Goal: Find contact information: Find contact information

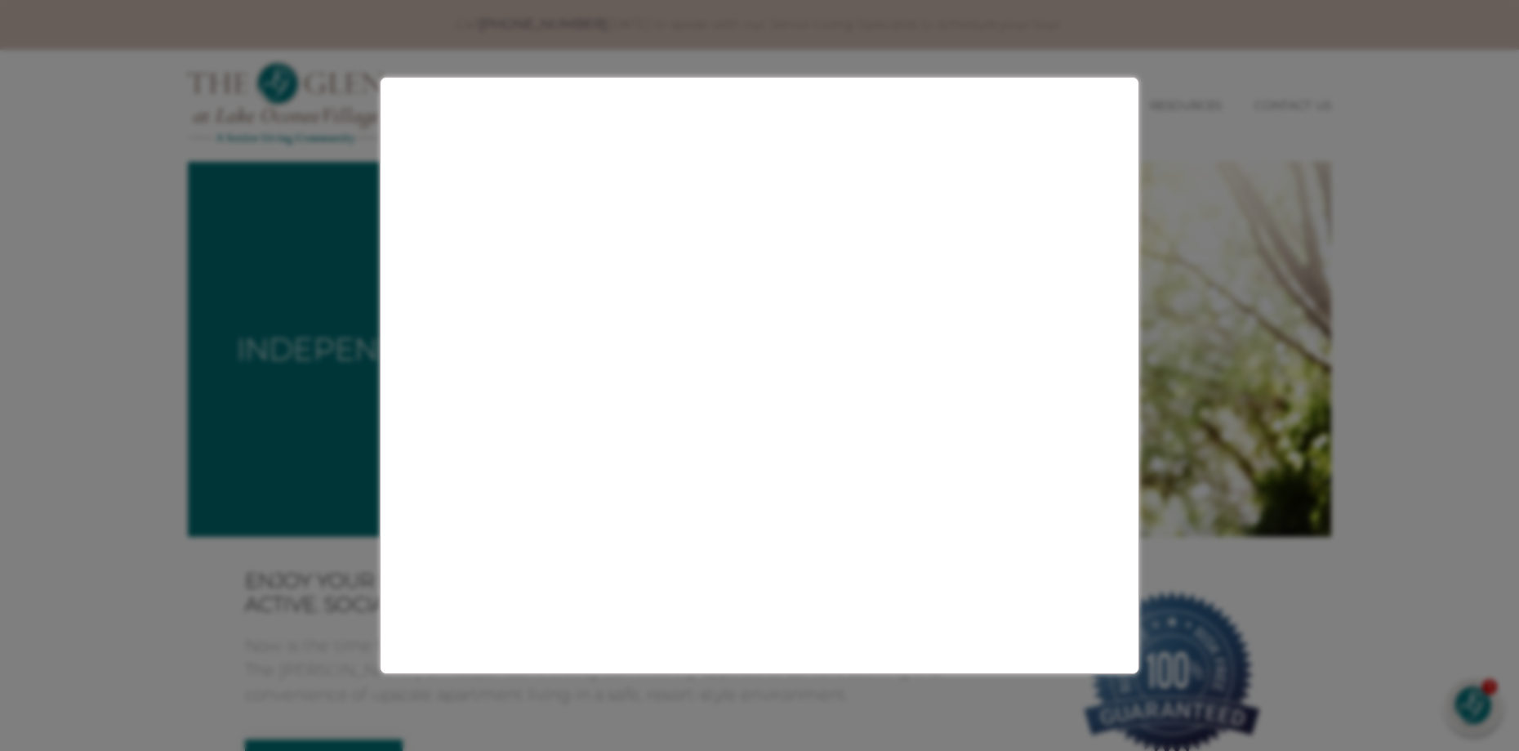
click at [1121, 84] on li "Life Here Our Location Photos & Virtual Tours Your Personal Chef Active Fun Com…" at bounding box center [1086, 105] width 93 height 47
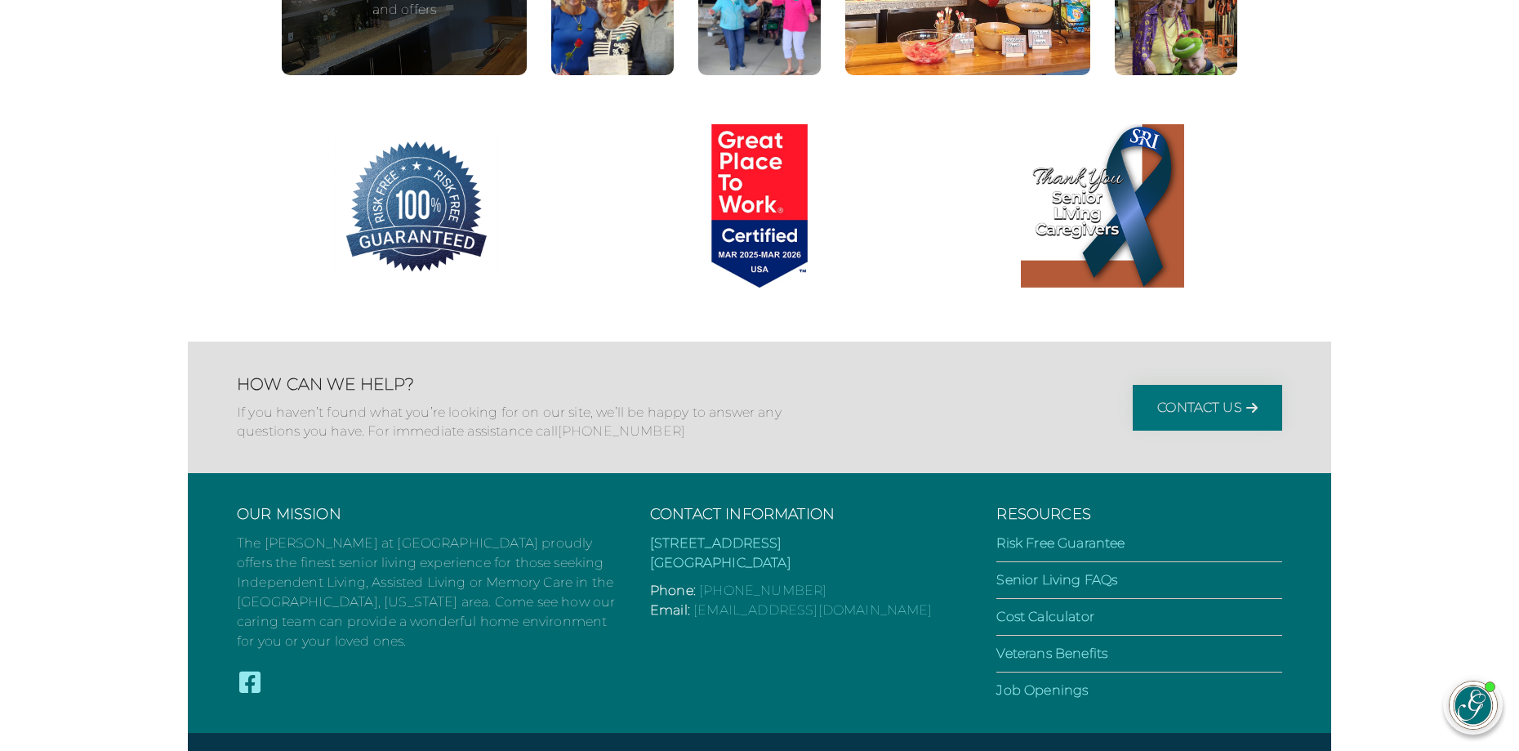
scroll to position [3185, 0]
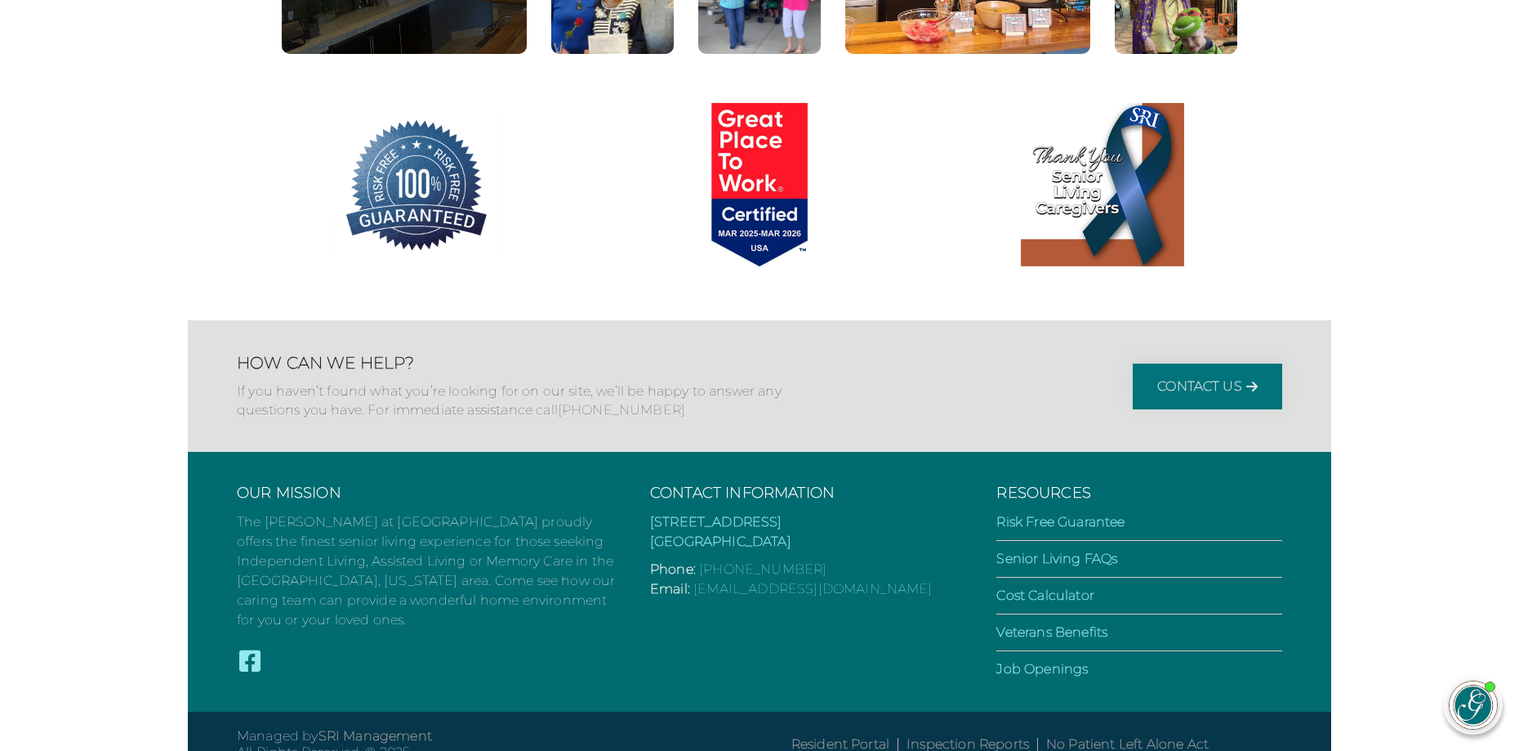
drag, startPoint x: 1222, startPoint y: 394, endPoint x: 1489, endPoint y: 326, distance: 275.5
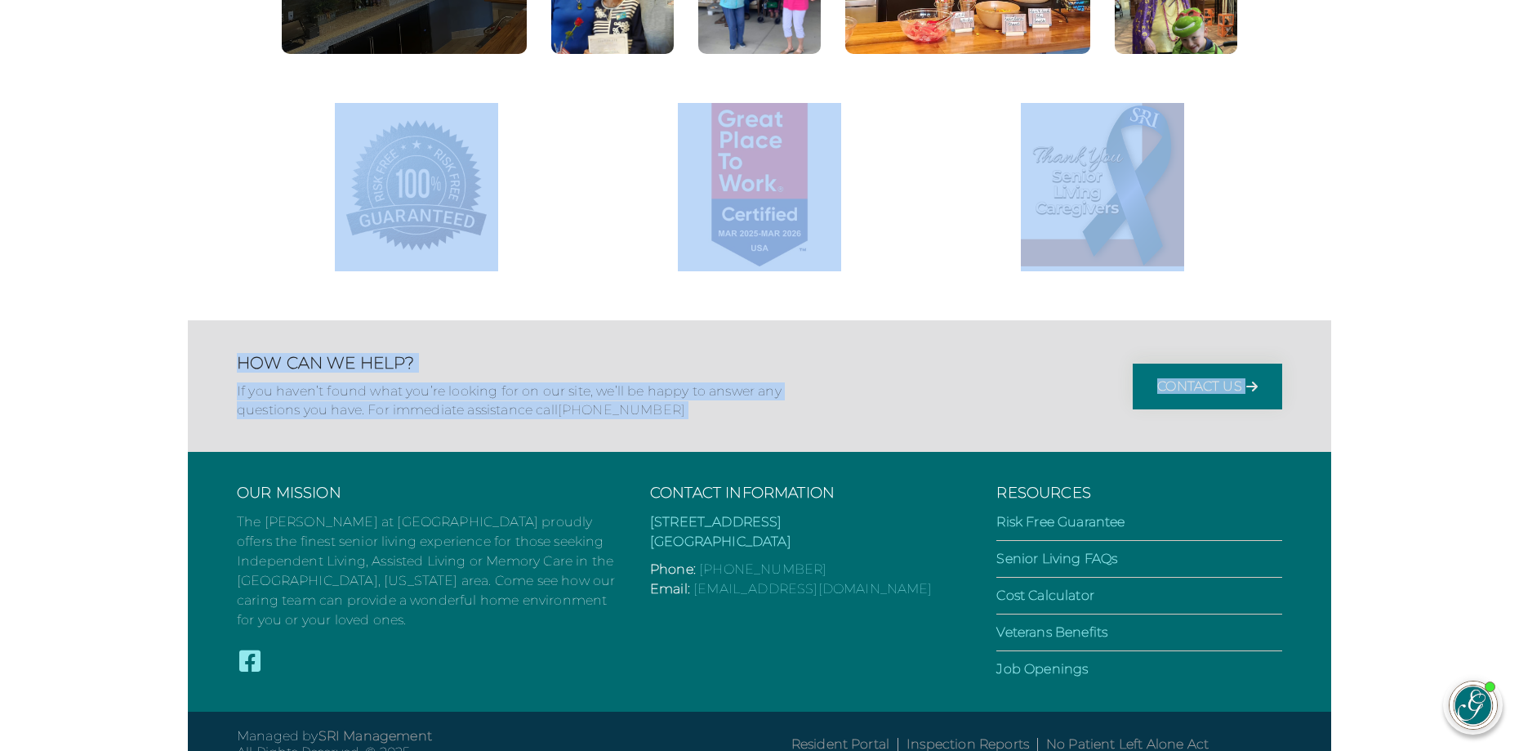
click at [939, 265] on link at bounding box center [1102, 187] width 343 height 168
click at [1224, 253] on link at bounding box center [1102, 187] width 343 height 168
click at [721, 413] on p "If you haven’t found what you’re looking for on our site, we’ll be happy to ans…" at bounding box center [514, 400] width 555 height 37
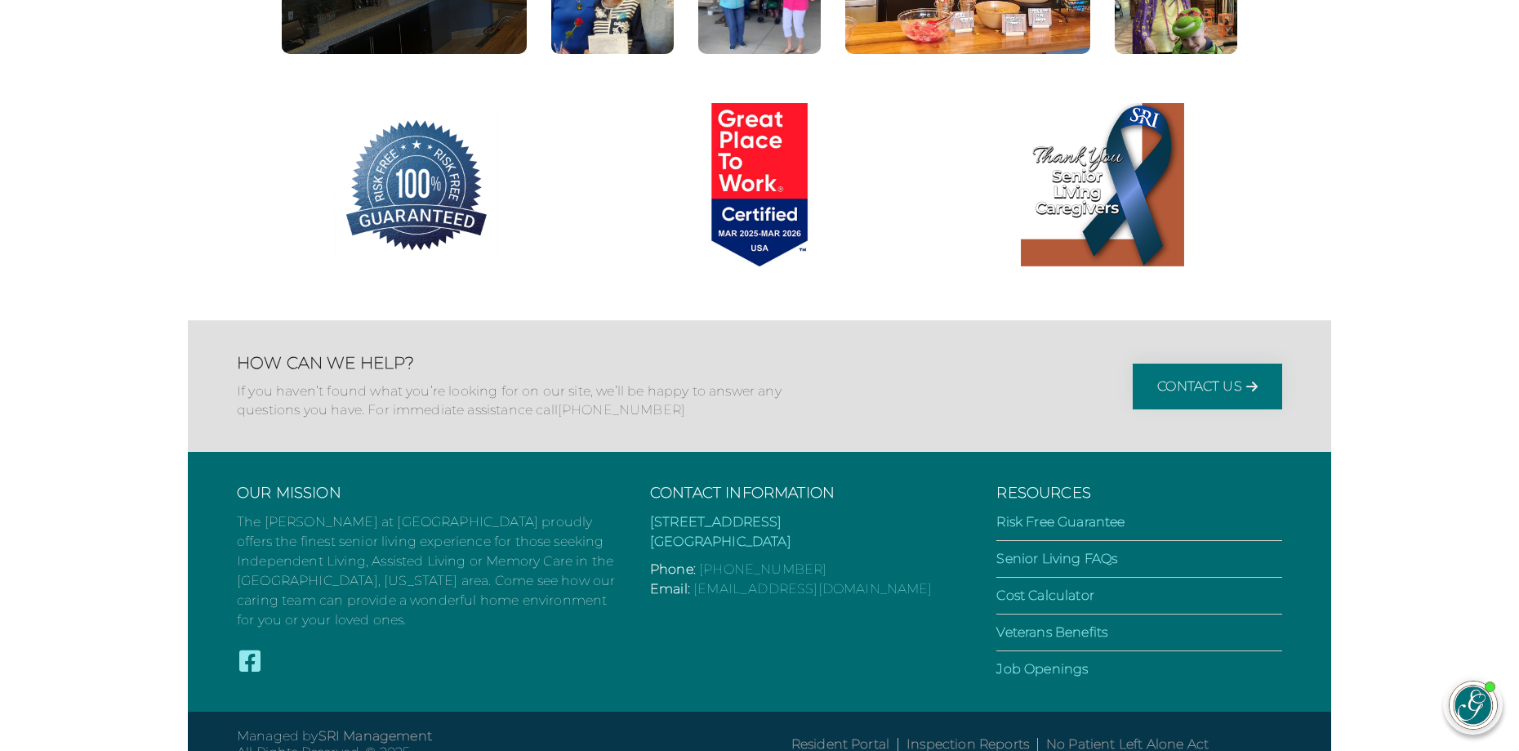
click at [721, 413] on p "If you haven’t found what you’re looking for on our site, we’ll be happy to ans…" at bounding box center [514, 400] width 555 height 37
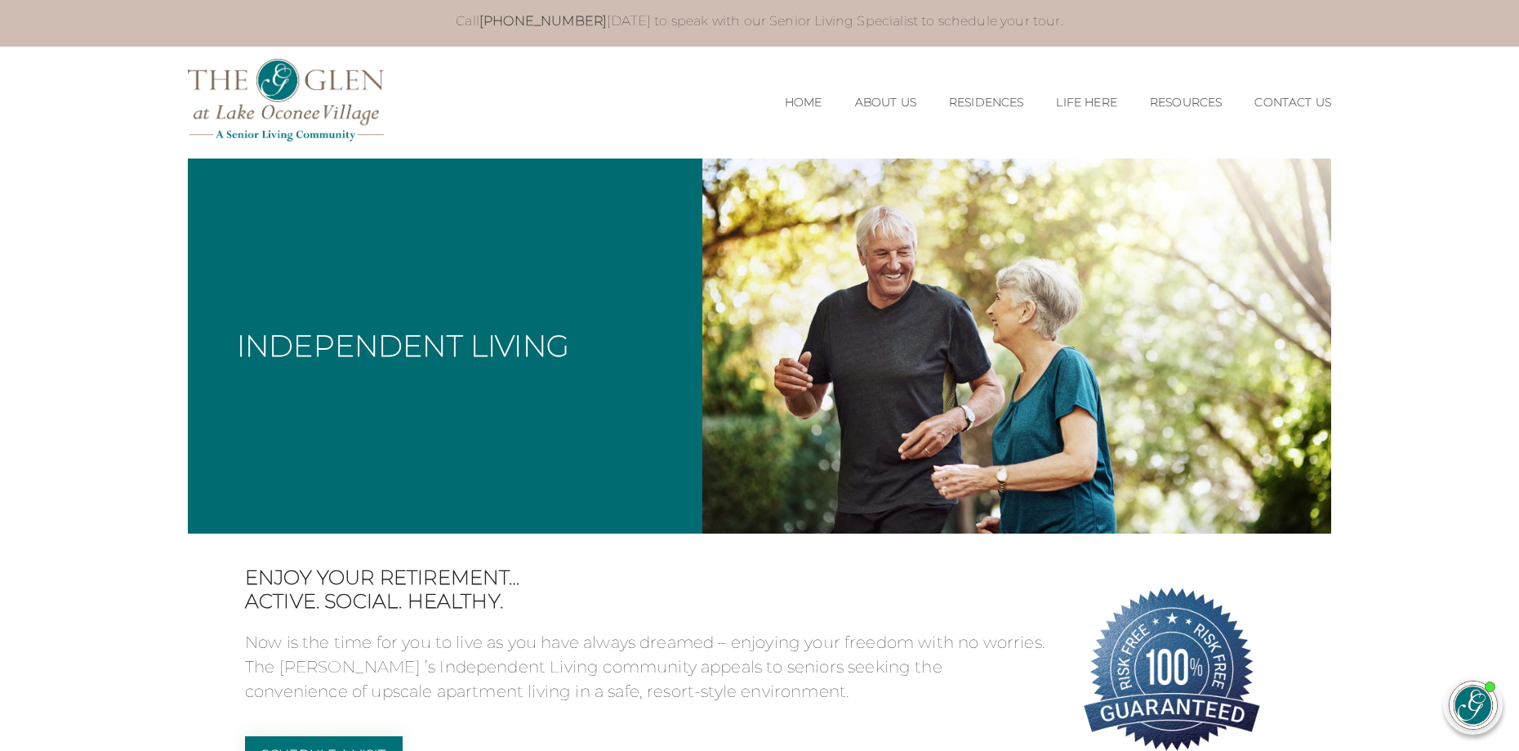
scroll to position [0, 0]
